Goal: Book appointment/travel/reservation

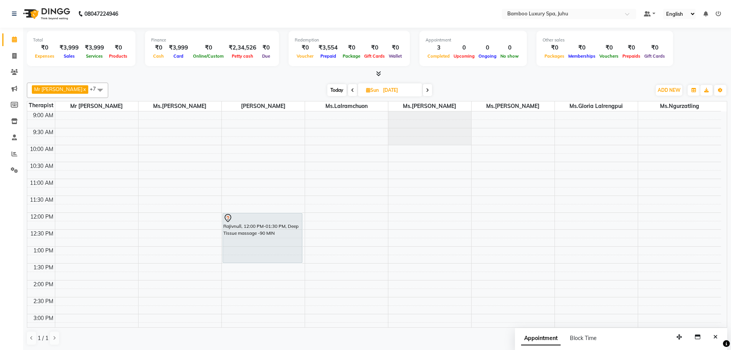
click at [354, 89] on icon at bounding box center [352, 90] width 3 height 5
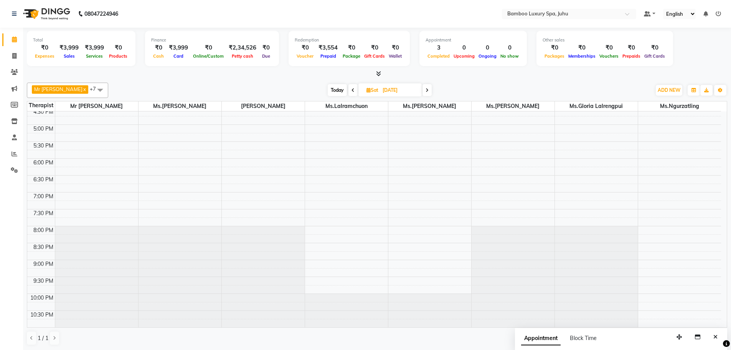
click at [354, 89] on span at bounding box center [352, 90] width 9 height 12
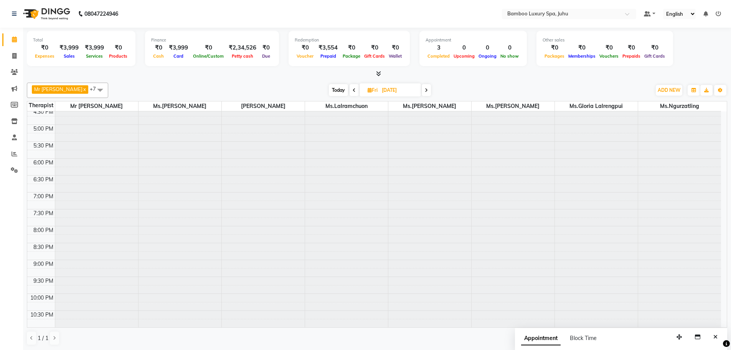
scroll to position [257, 0]
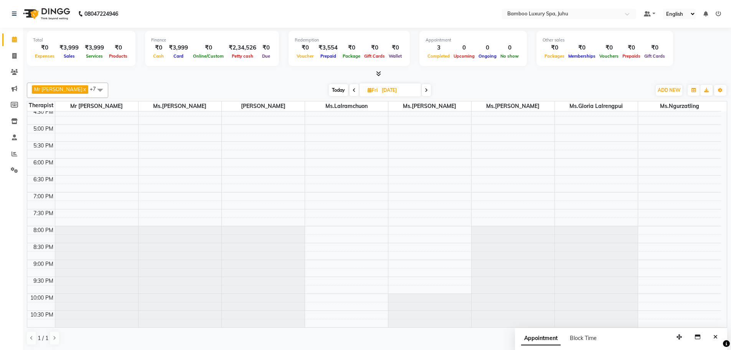
click at [355, 89] on span at bounding box center [354, 90] width 9 height 12
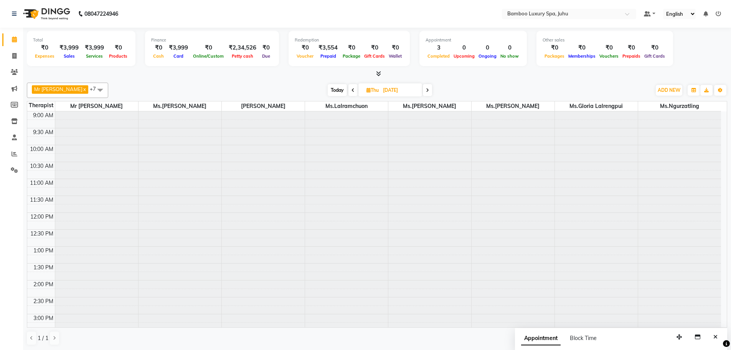
click at [355, 89] on icon at bounding box center [353, 90] width 3 height 5
type input "[DATE]"
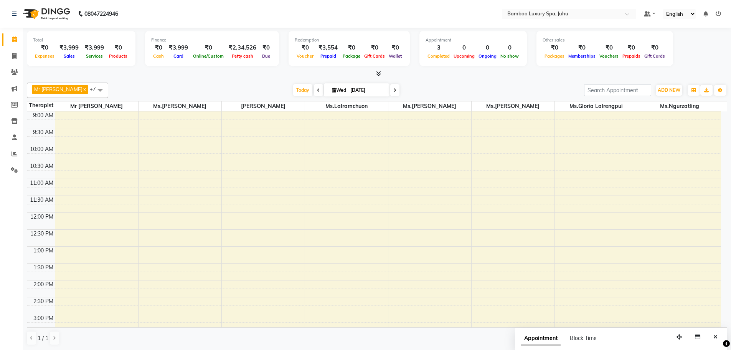
scroll to position [257, 0]
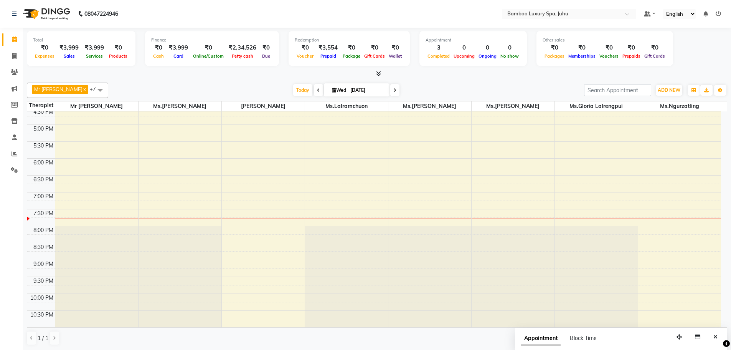
click at [355, 89] on input "[DATE]" at bounding box center [367, 90] width 38 height 12
select select "9"
select select "2025"
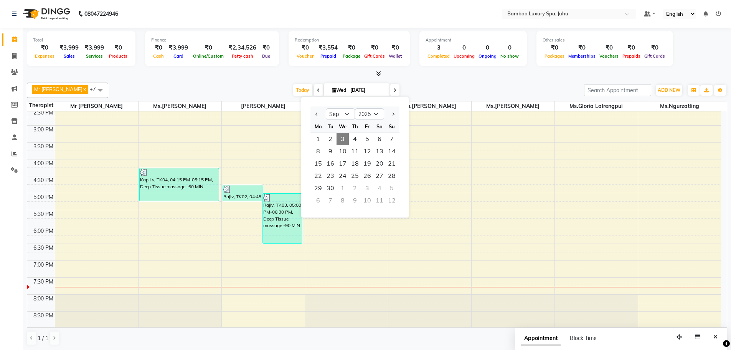
scroll to position [103, 0]
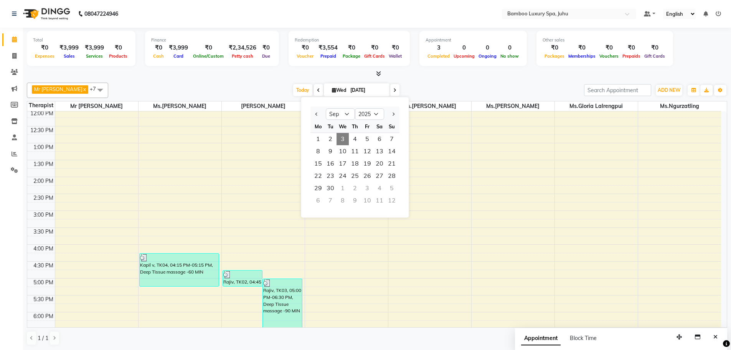
click at [396, 91] on span at bounding box center [394, 90] width 9 height 12
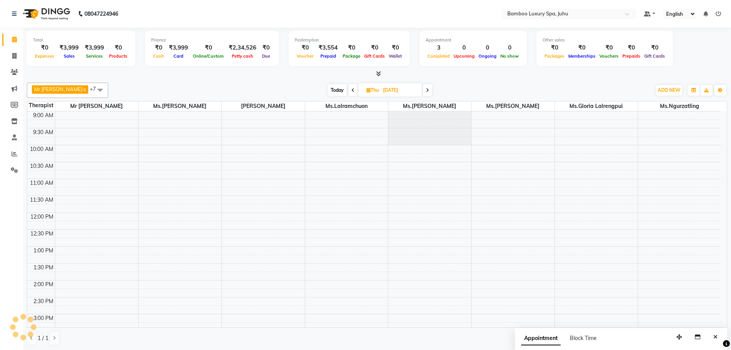
scroll to position [257, 0]
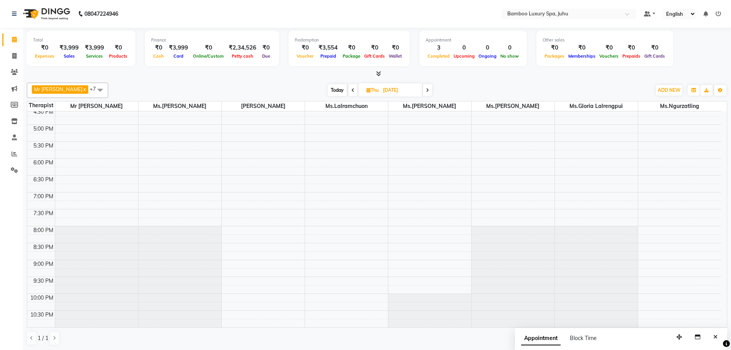
click at [351, 89] on div "[DATE] [DATE]" at bounding box center [380, 90] width 106 height 12
click at [355, 89] on icon at bounding box center [353, 90] width 3 height 5
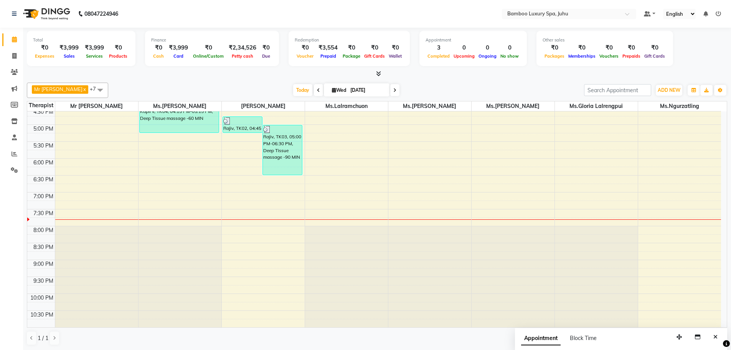
click at [397, 86] on span at bounding box center [394, 90] width 9 height 12
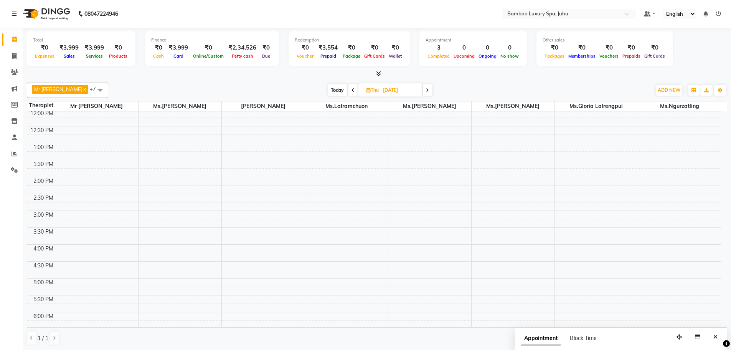
scroll to position [0, 0]
click at [429, 92] on icon at bounding box center [427, 90] width 3 height 5
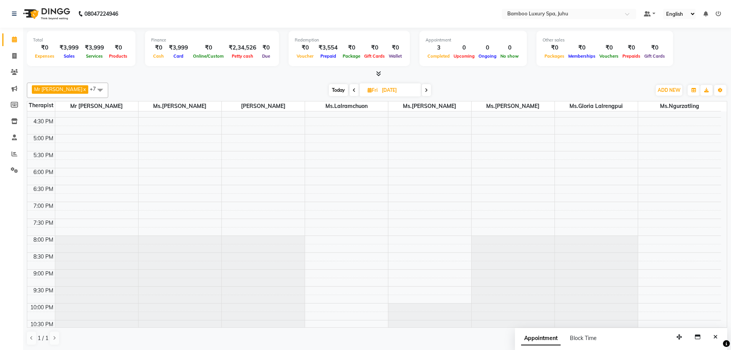
scroll to position [257, 0]
click at [431, 89] on span at bounding box center [426, 90] width 9 height 12
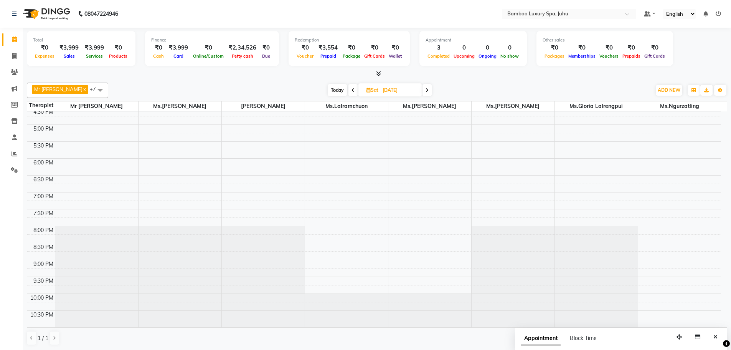
click at [429, 90] on icon at bounding box center [427, 90] width 3 height 5
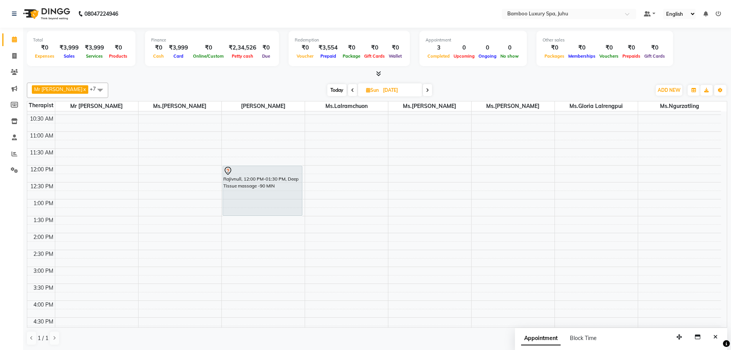
scroll to position [0, 0]
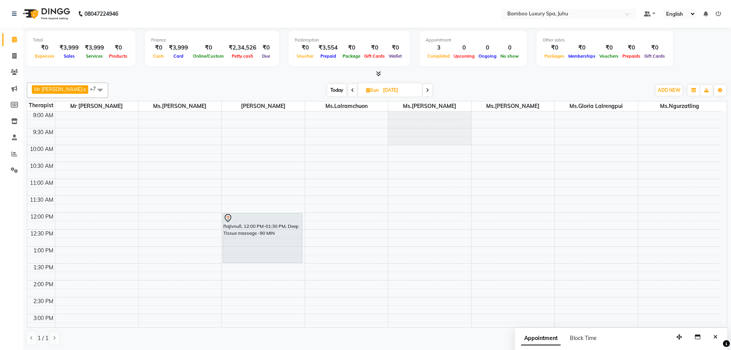
click at [429, 89] on icon at bounding box center [427, 90] width 3 height 5
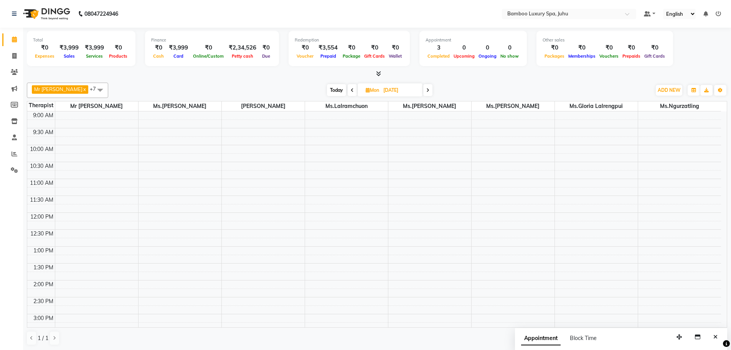
click at [357, 89] on span at bounding box center [352, 90] width 9 height 12
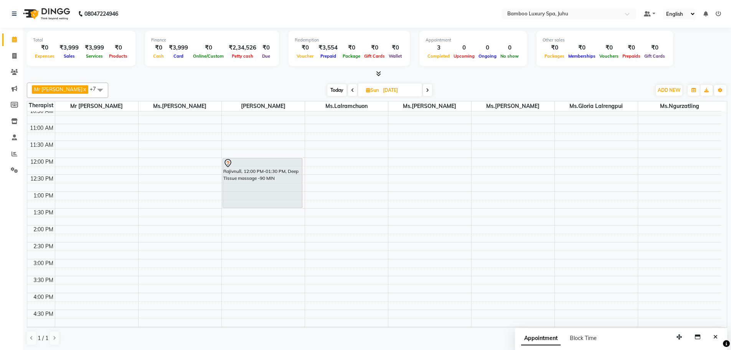
scroll to position [38, 0]
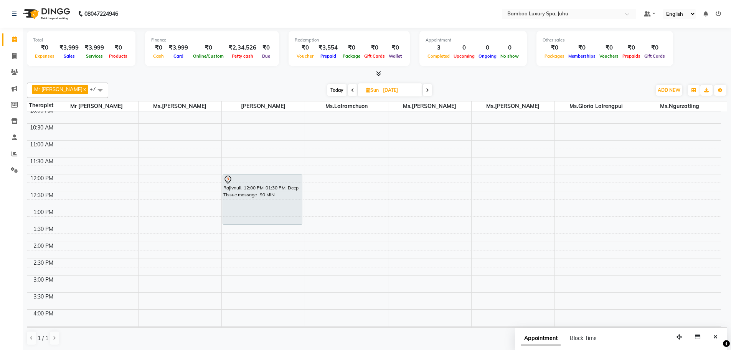
click at [336, 89] on span "Today" at bounding box center [336, 90] width 19 height 12
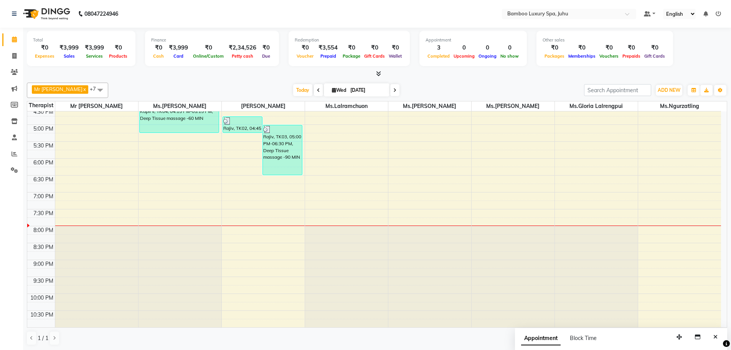
scroll to position [0, 0]
click at [582, 337] on span "Block Time" at bounding box center [583, 337] width 27 height 7
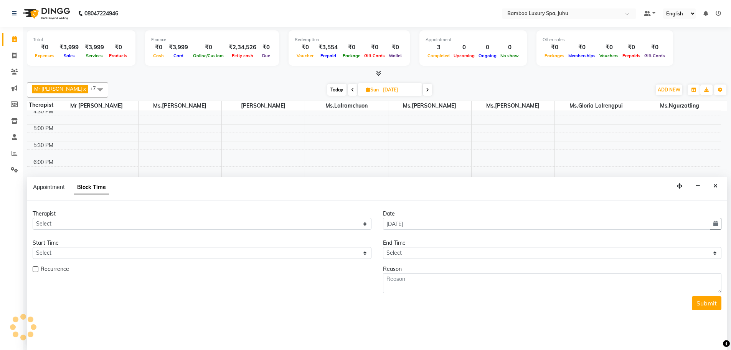
scroll to position [257, 0]
click at [711, 186] on button "Close" at bounding box center [715, 186] width 11 height 12
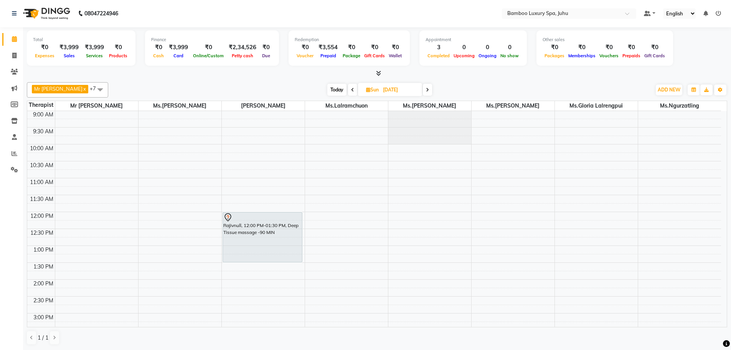
scroll to position [0, 0]
click at [340, 89] on span "Today" at bounding box center [336, 90] width 19 height 12
type input "[DATE]"
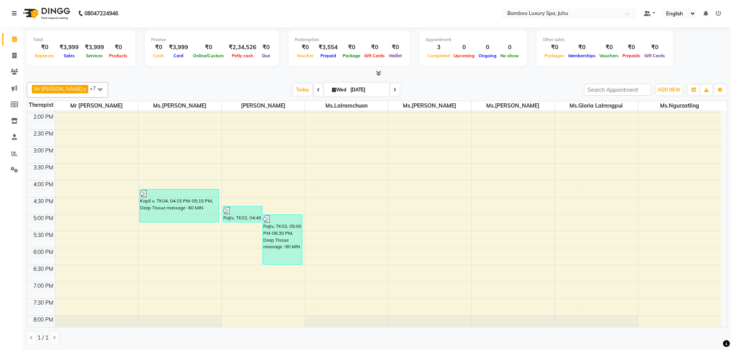
scroll to position [257, 0]
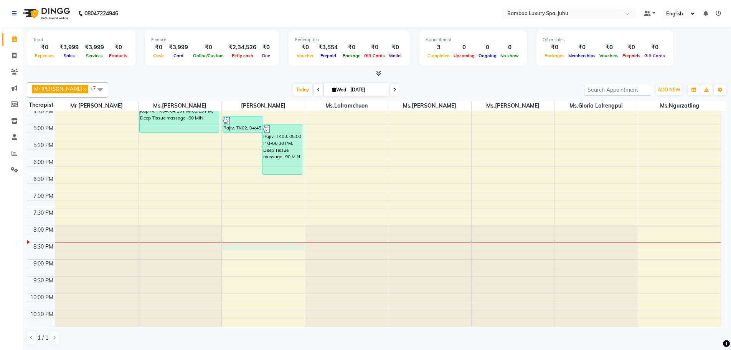
click at [238, 251] on div "9:00 AM 9:30 AM 10:00 AM 10:30 AM 11:00 AM 11:30 AM 12:00 PM 12:30 PM 1:00 PM 1…" at bounding box center [374, 90] width 694 height 472
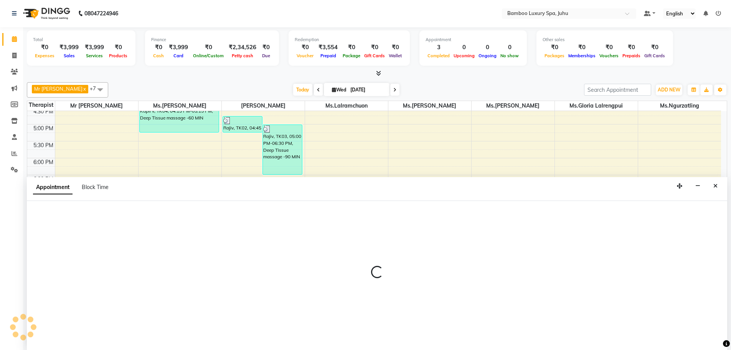
select select "75914"
select select "tentative"
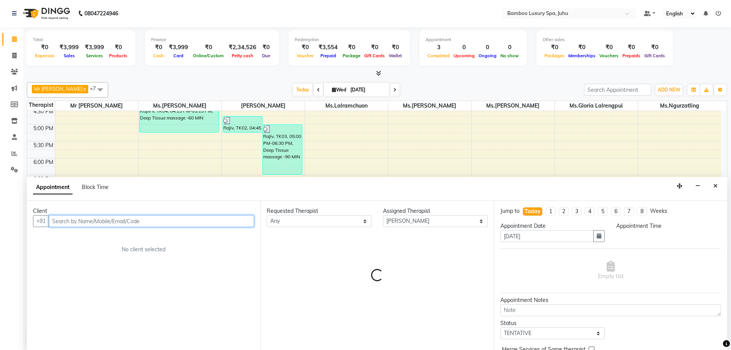
select select "1230"
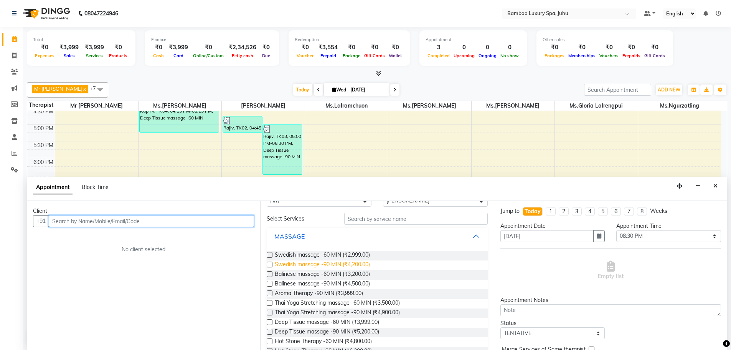
scroll to position [38, 0]
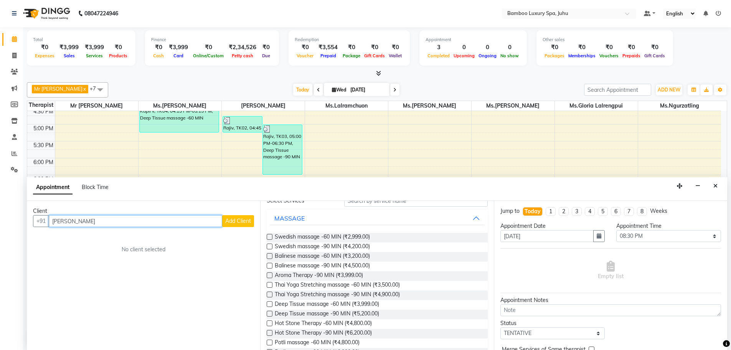
click at [84, 222] on input "[PERSON_NAME]" at bounding box center [135, 221] width 173 height 12
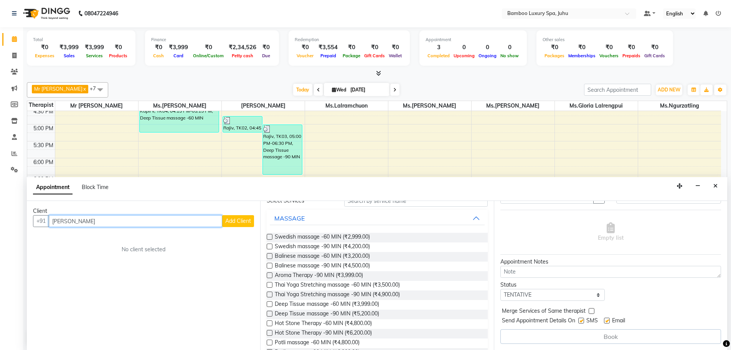
type input "[PERSON_NAME]"
click at [271, 311] on label at bounding box center [270, 313] width 6 height 6
click at [271, 312] on input "checkbox" at bounding box center [269, 314] width 5 height 5
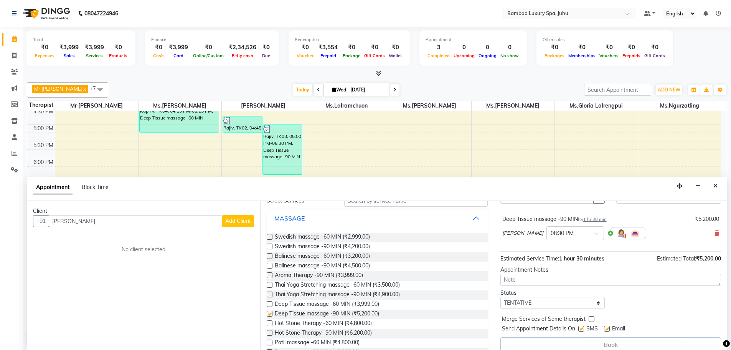
checkbox input "false"
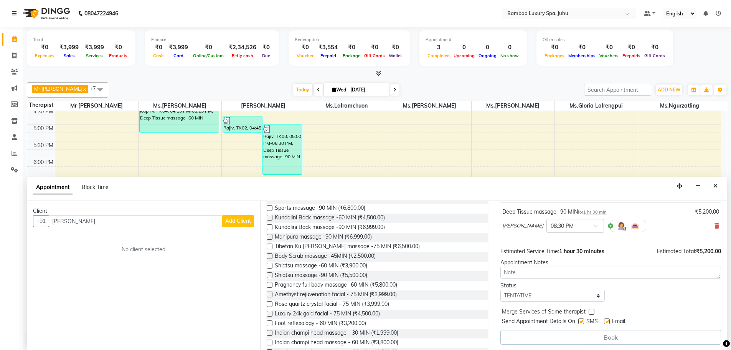
scroll to position [46, 0]
click at [697, 188] on icon "button" at bounding box center [697, 185] width 5 height 5
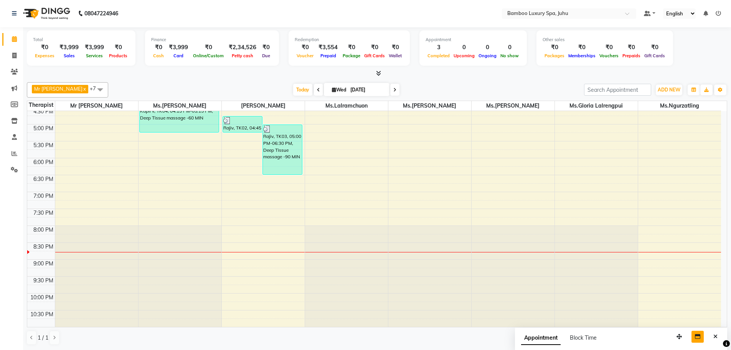
click at [64, 347] on div "Mr [PERSON_NAME] Thiek x Ms.[PERSON_NAME] x [PERSON_NAME] x [PERSON_NAME] x Ms.…" at bounding box center [377, 213] width 700 height 269
click at [33, 349] on div "Total ₹0 Expenses ₹3,999 Sales ₹3,999 Services ₹0 Products Finance ₹0 Cash ₹3,9…" at bounding box center [377, 188] width 708 height 322
